Goal: Task Accomplishment & Management: Complete application form

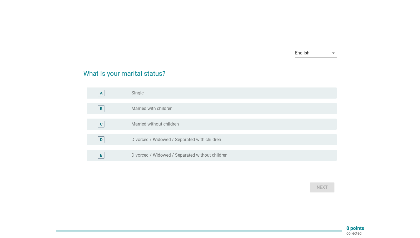
click at [124, 92] on div "A" at bounding box center [111, 93] width 40 height 7
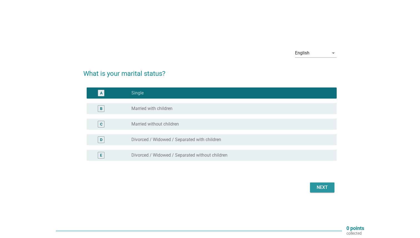
click at [322, 188] on div "Next" at bounding box center [322, 187] width 16 height 7
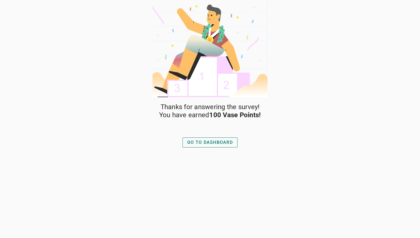
click at [215, 148] on div "GO TO DASHBOARD" at bounding box center [209, 142] width 59 height 13
click at [215, 143] on div "GO TO DASHBOARD" at bounding box center [210, 142] width 46 height 7
